Goal: Find specific page/section: Find specific page/section

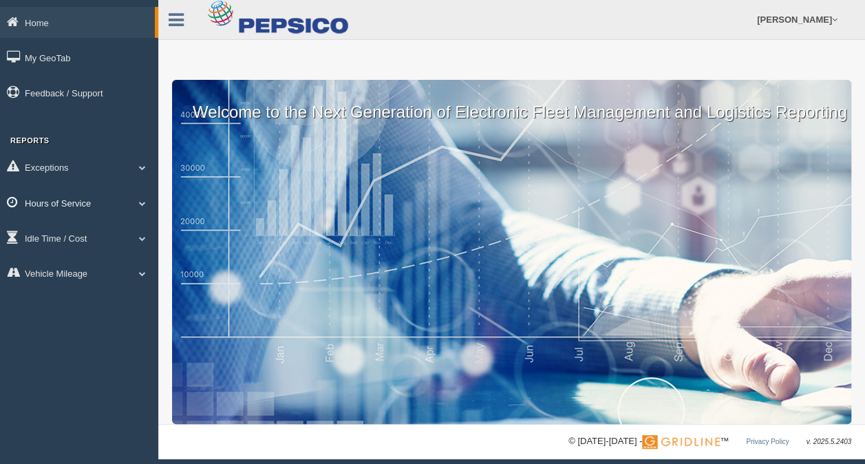
click at [101, 203] on link "Hours of Service" at bounding box center [79, 202] width 158 height 31
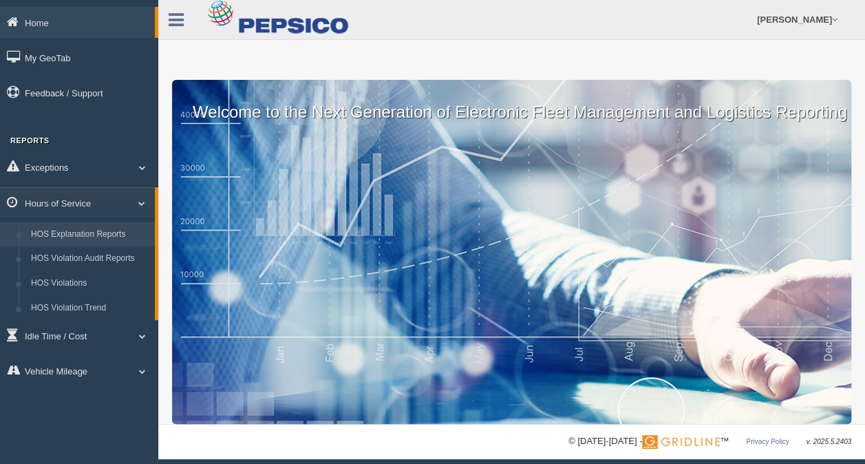
click at [109, 232] on link "HOS Explanation Reports" at bounding box center [90, 234] width 130 height 25
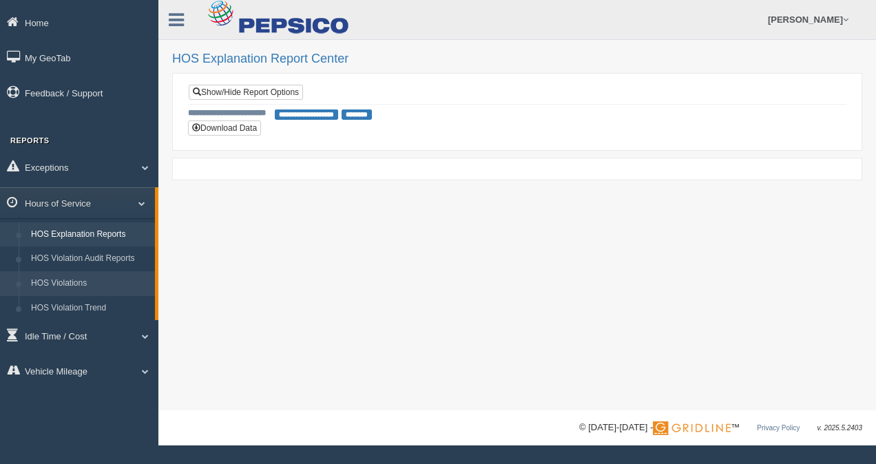
click at [102, 281] on link "HOS Violations" at bounding box center [90, 283] width 130 height 25
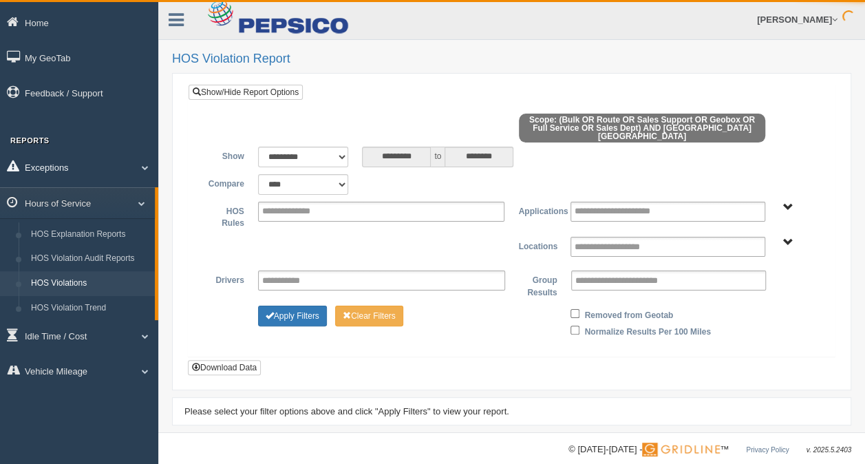
click at [117, 172] on link "Exceptions" at bounding box center [79, 166] width 158 height 31
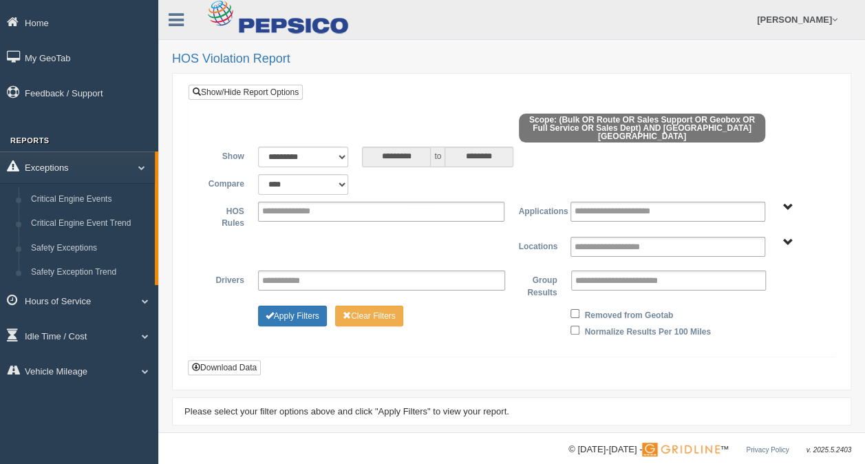
click at [109, 179] on link "Exceptions" at bounding box center [77, 166] width 155 height 31
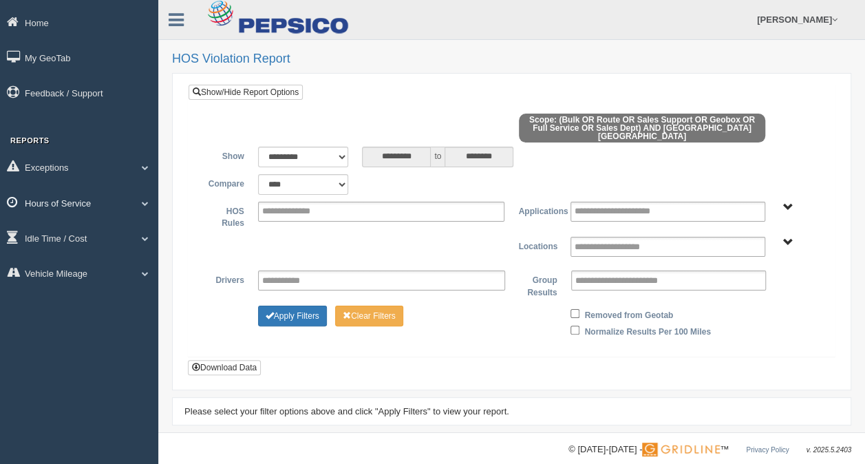
click at [107, 205] on link "Hours of Service" at bounding box center [79, 202] width 158 height 31
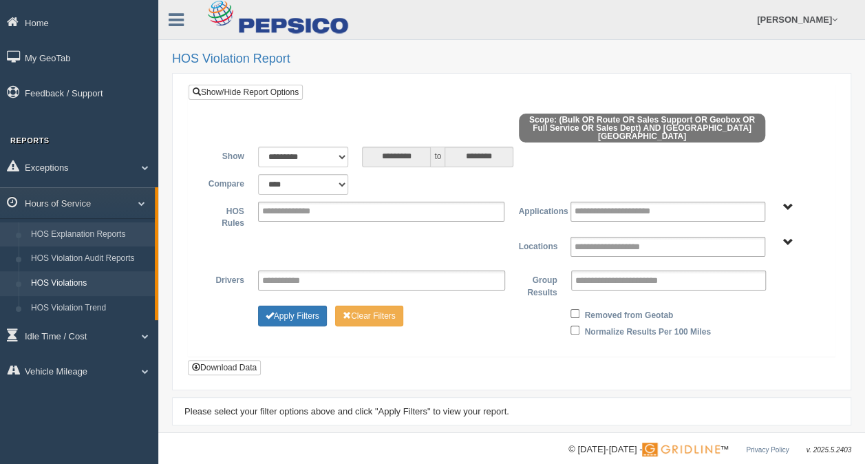
click at [113, 235] on link "HOS Explanation Reports" at bounding box center [90, 234] width 130 height 25
